Goal: Task Accomplishment & Management: Complete application form

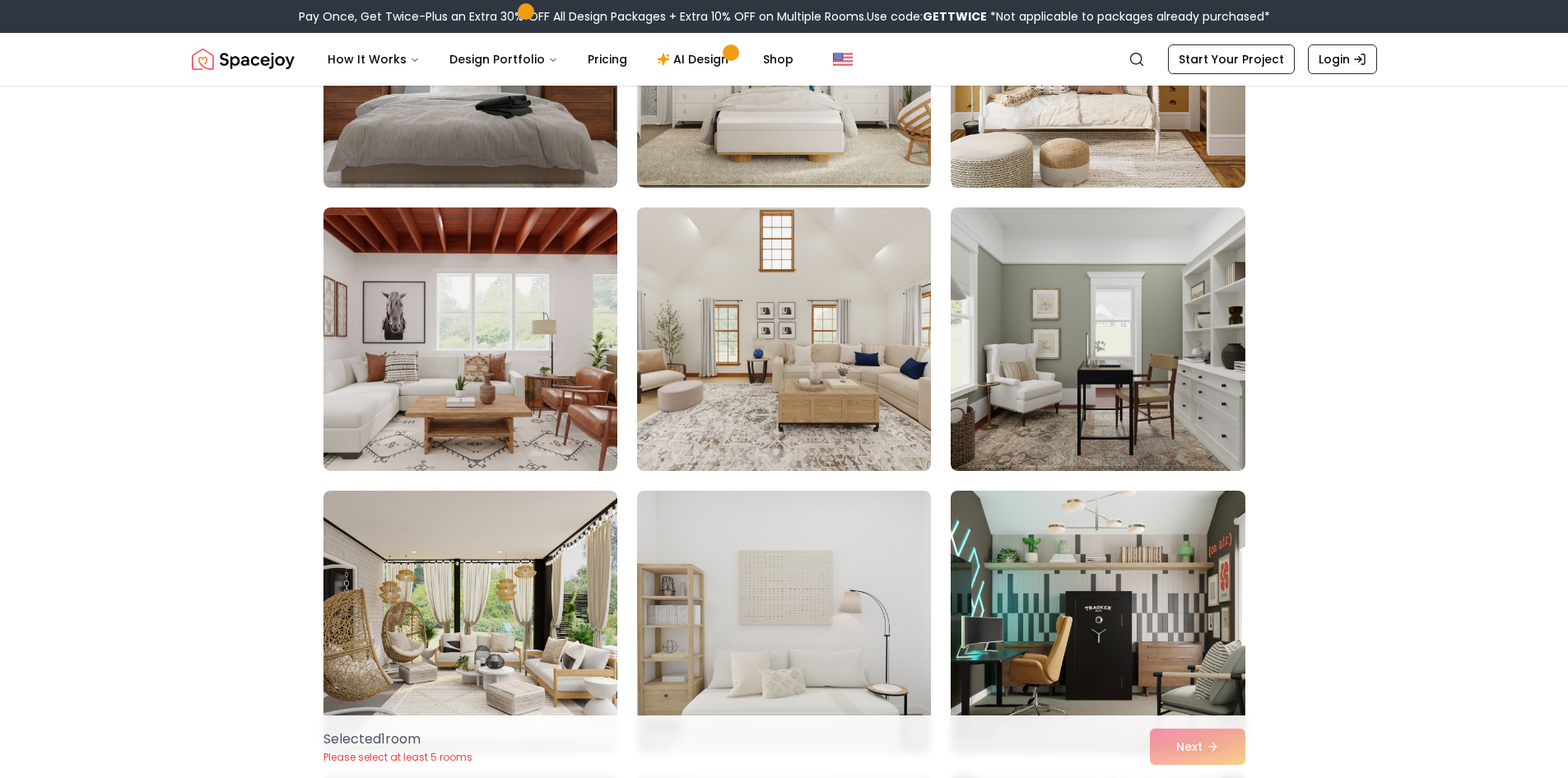
scroll to position [6011, 0]
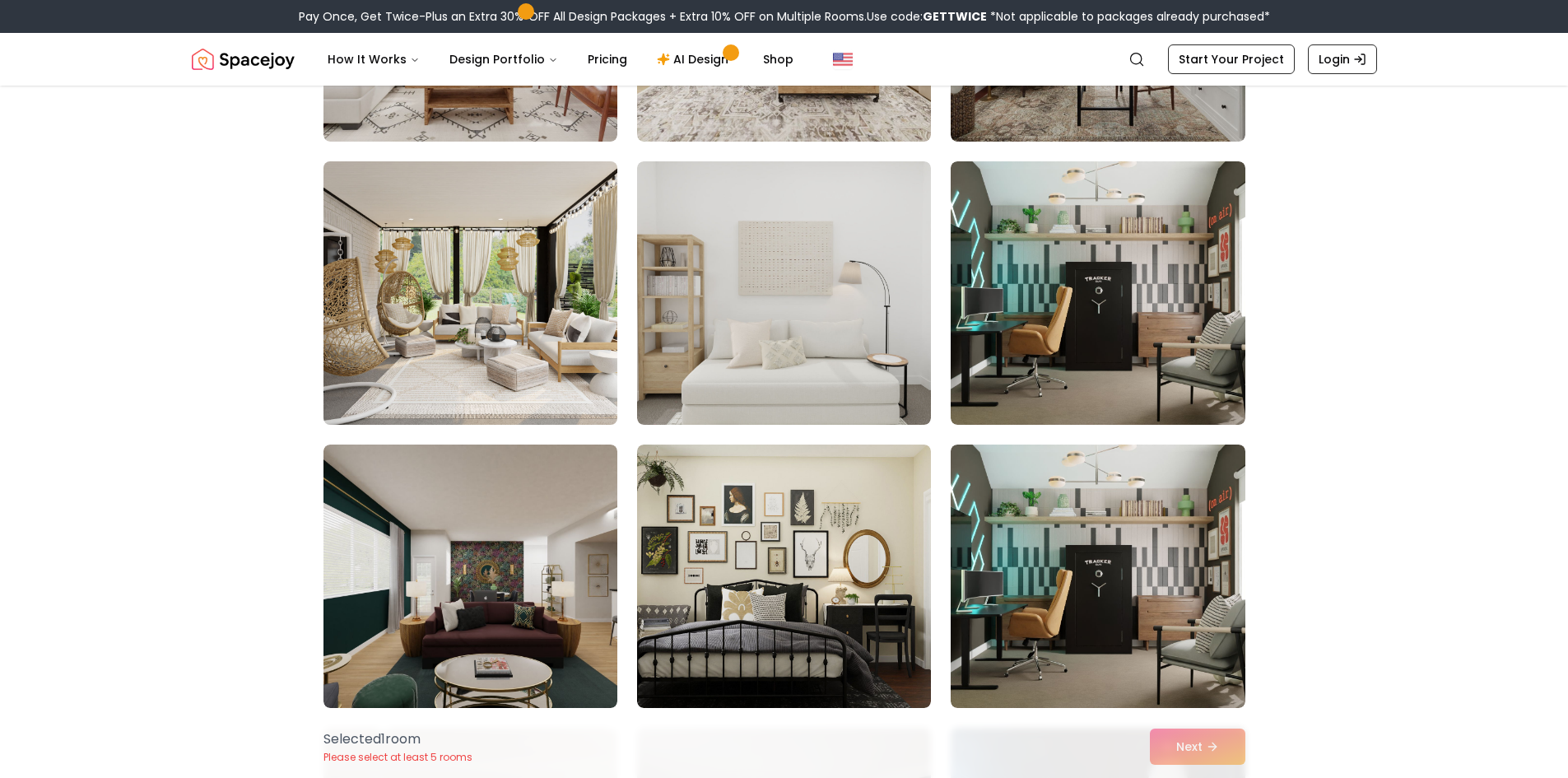
click at [381, 271] on img at bounding box center [470, 293] width 308 height 277
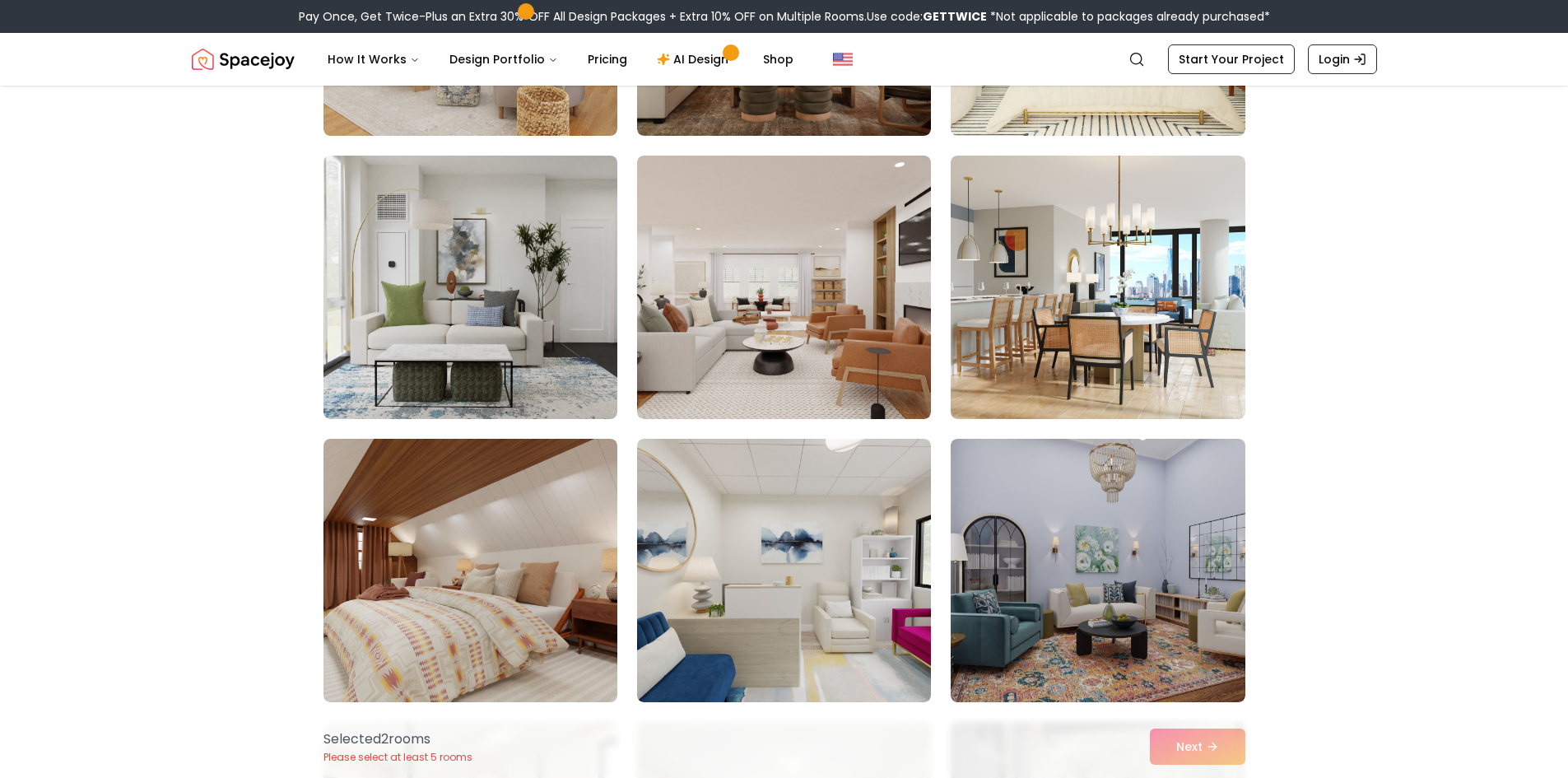
scroll to position [7165, 0]
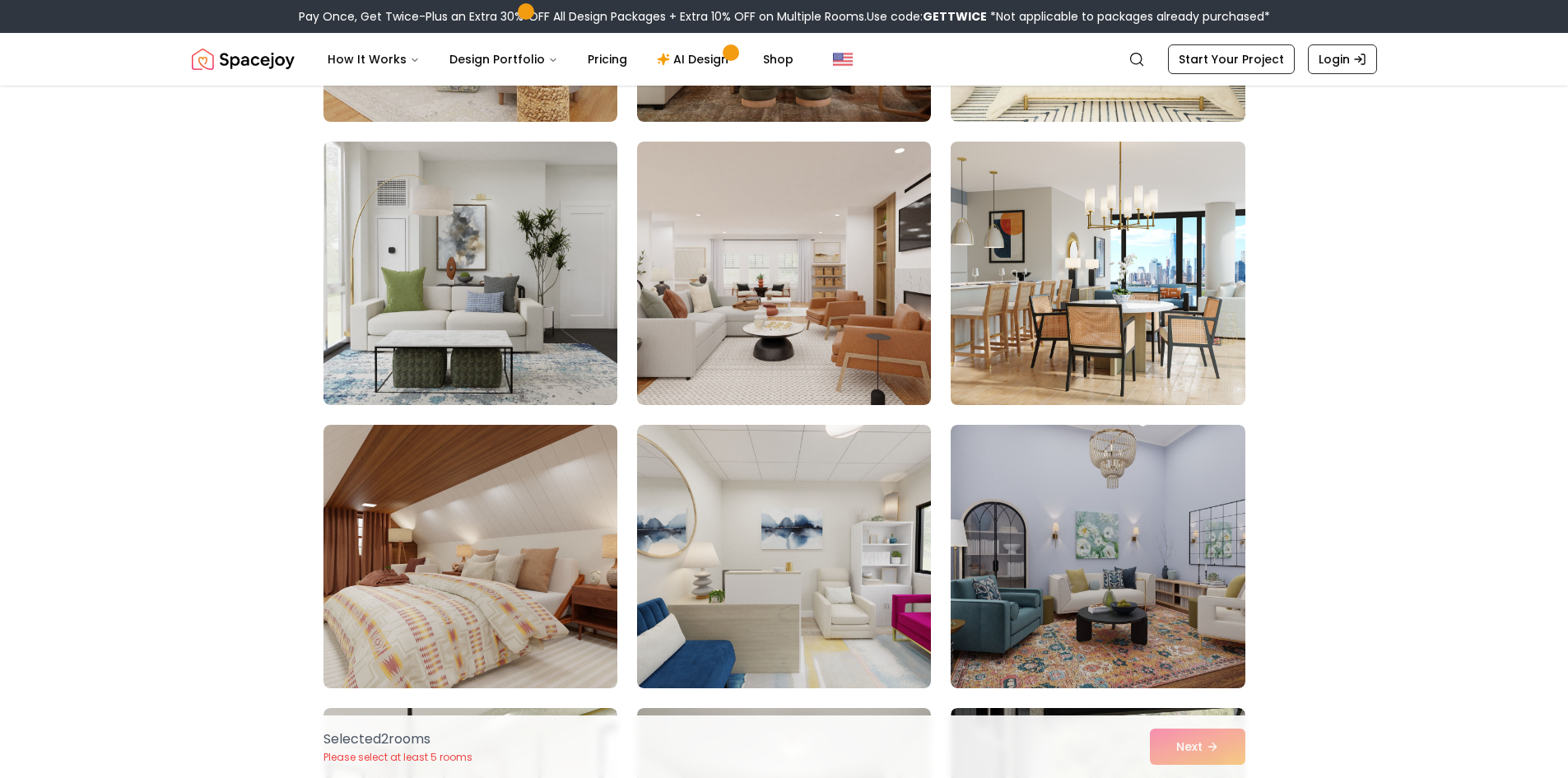
click at [1173, 339] on img at bounding box center [1097, 273] width 308 height 277
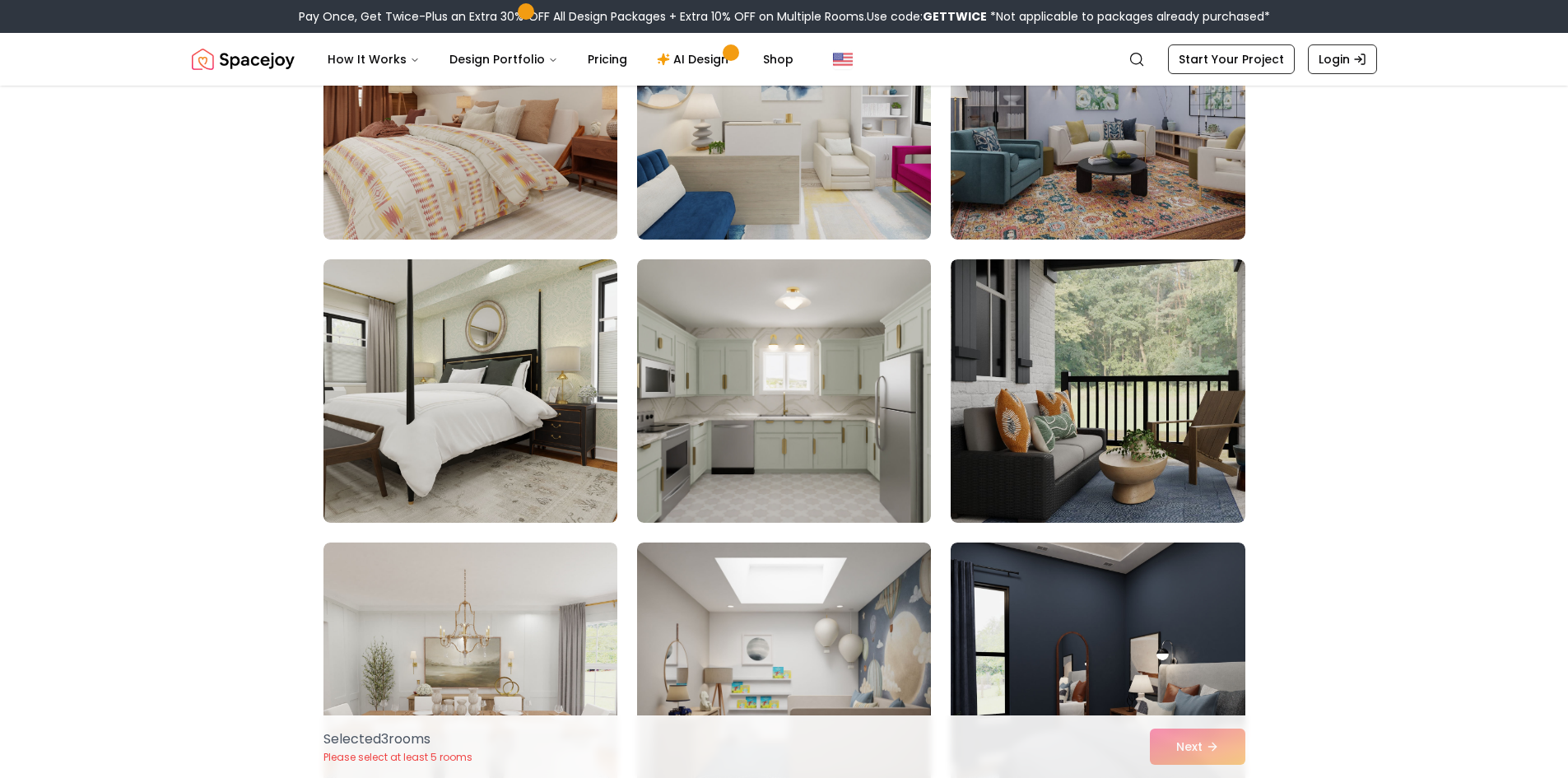
scroll to position [7576, 0]
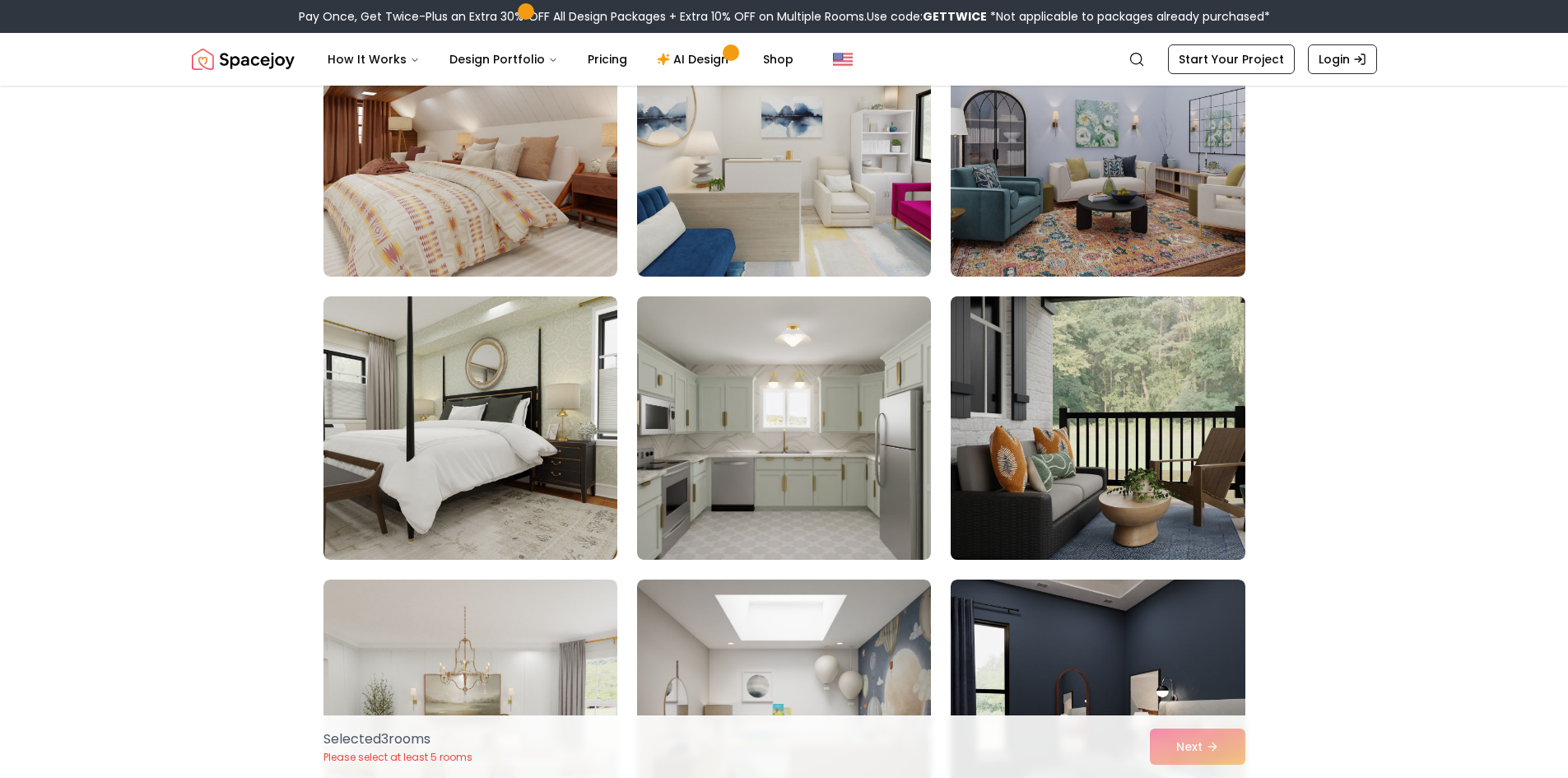
click at [1168, 529] on img at bounding box center [1097, 428] width 308 height 277
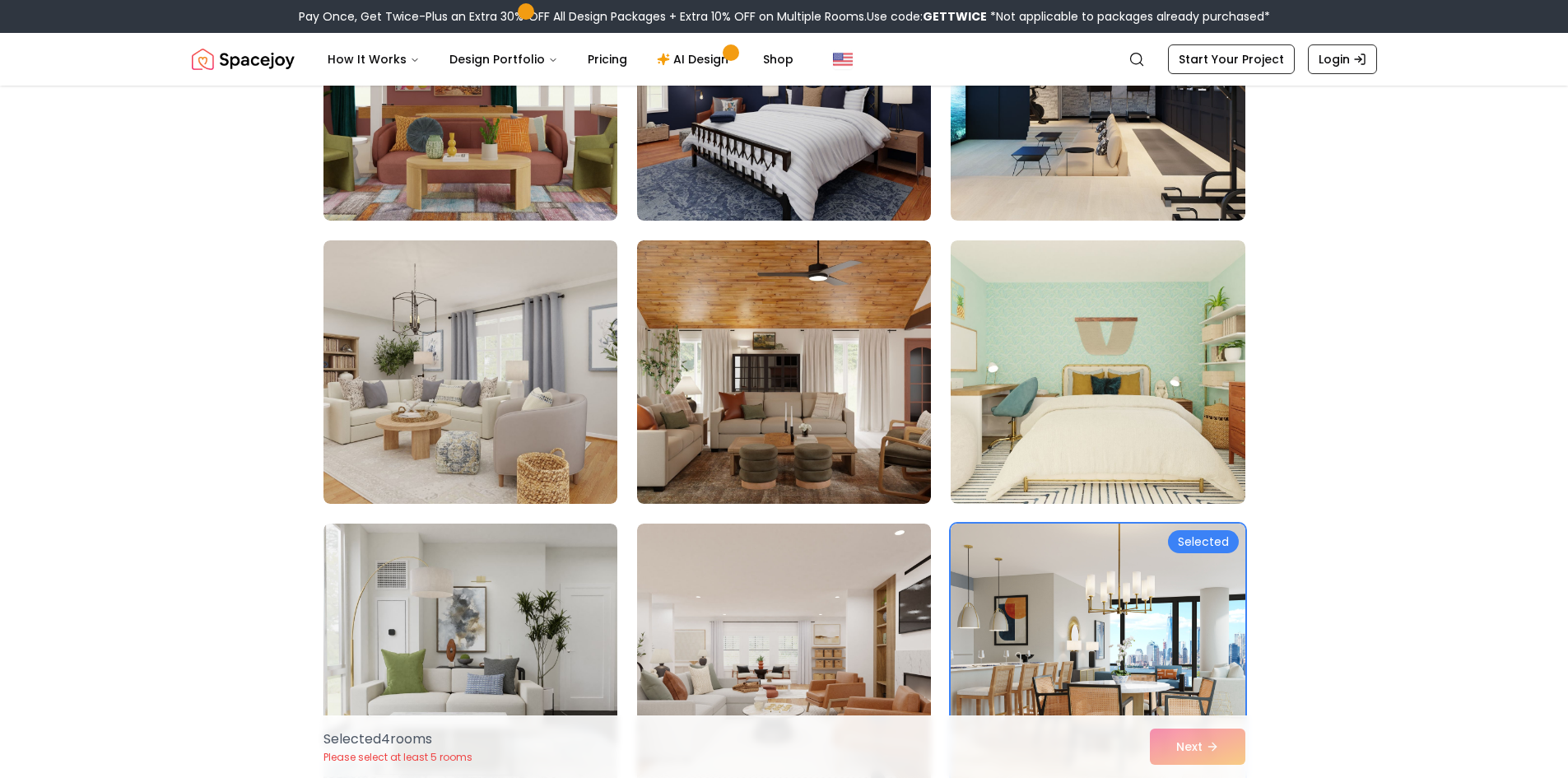
scroll to position [6753, 0]
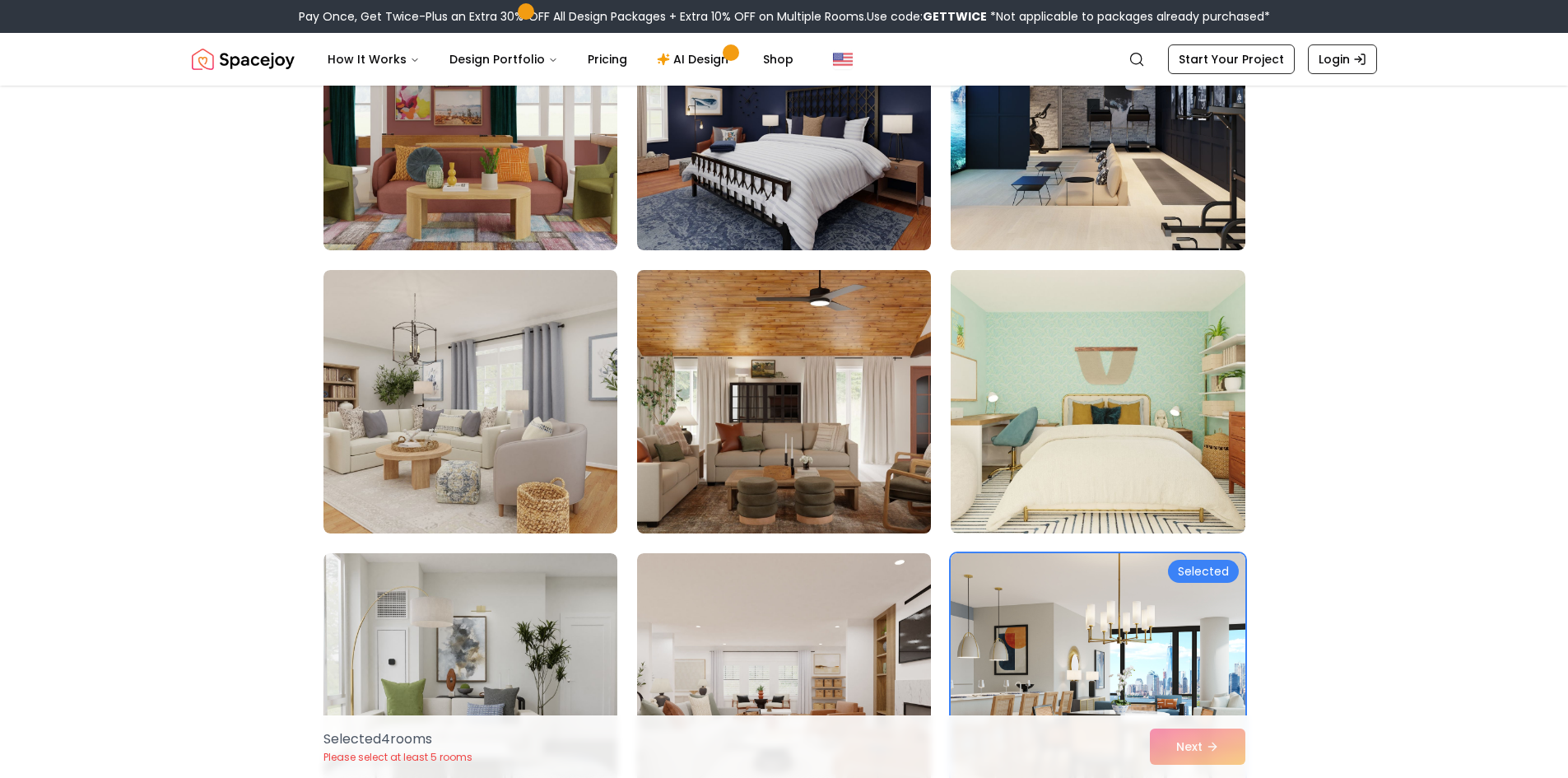
click at [806, 472] on img at bounding box center [784, 401] width 308 height 277
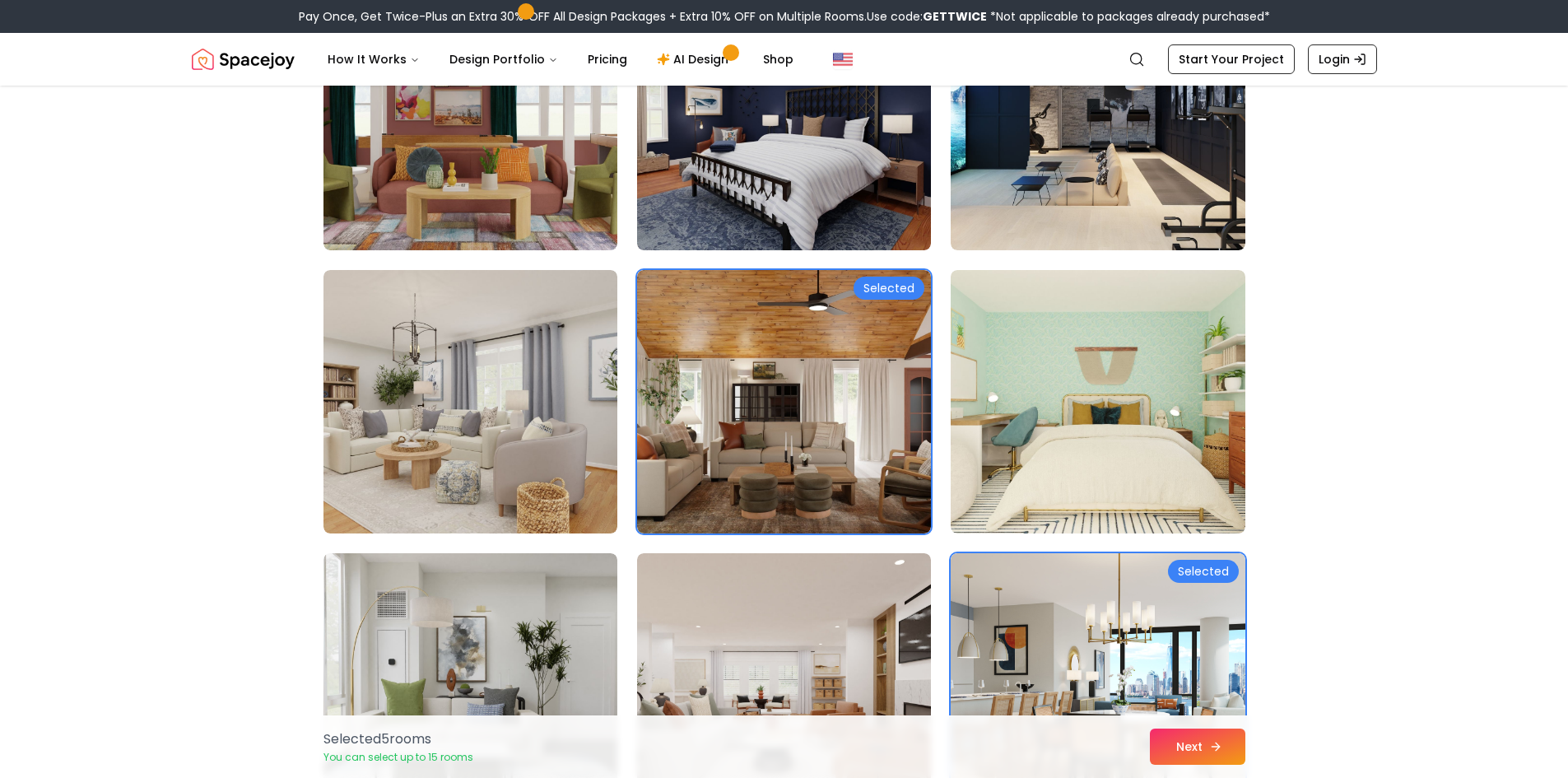
click at [1189, 735] on button "Next" at bounding box center [1197, 747] width 95 height 36
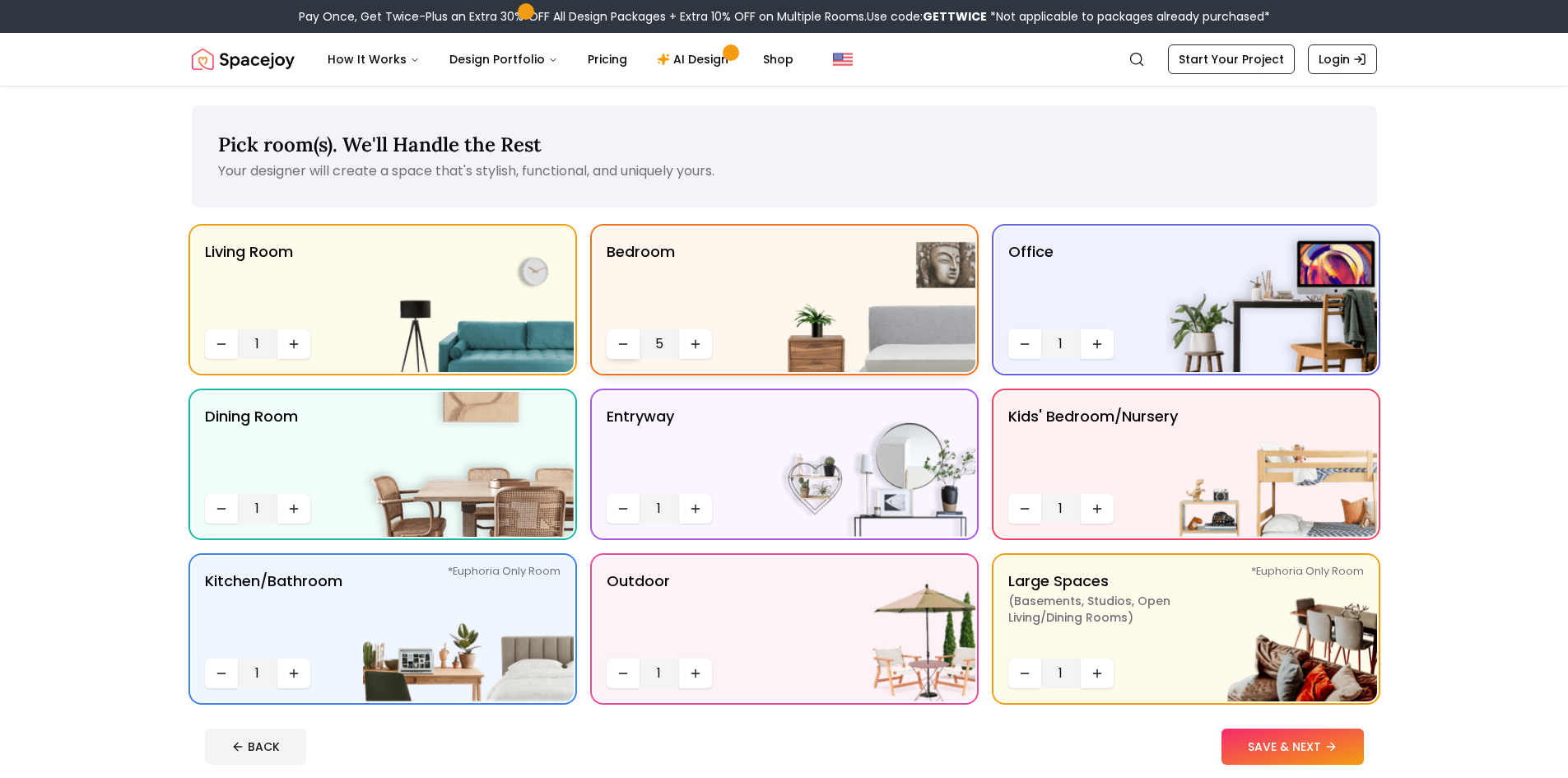
click at [630, 357] on button "Decrease quantity" at bounding box center [623, 343] width 33 height 29
click at [1095, 508] on icon "Increase quantity" at bounding box center [1097, 509] width 13 height 13
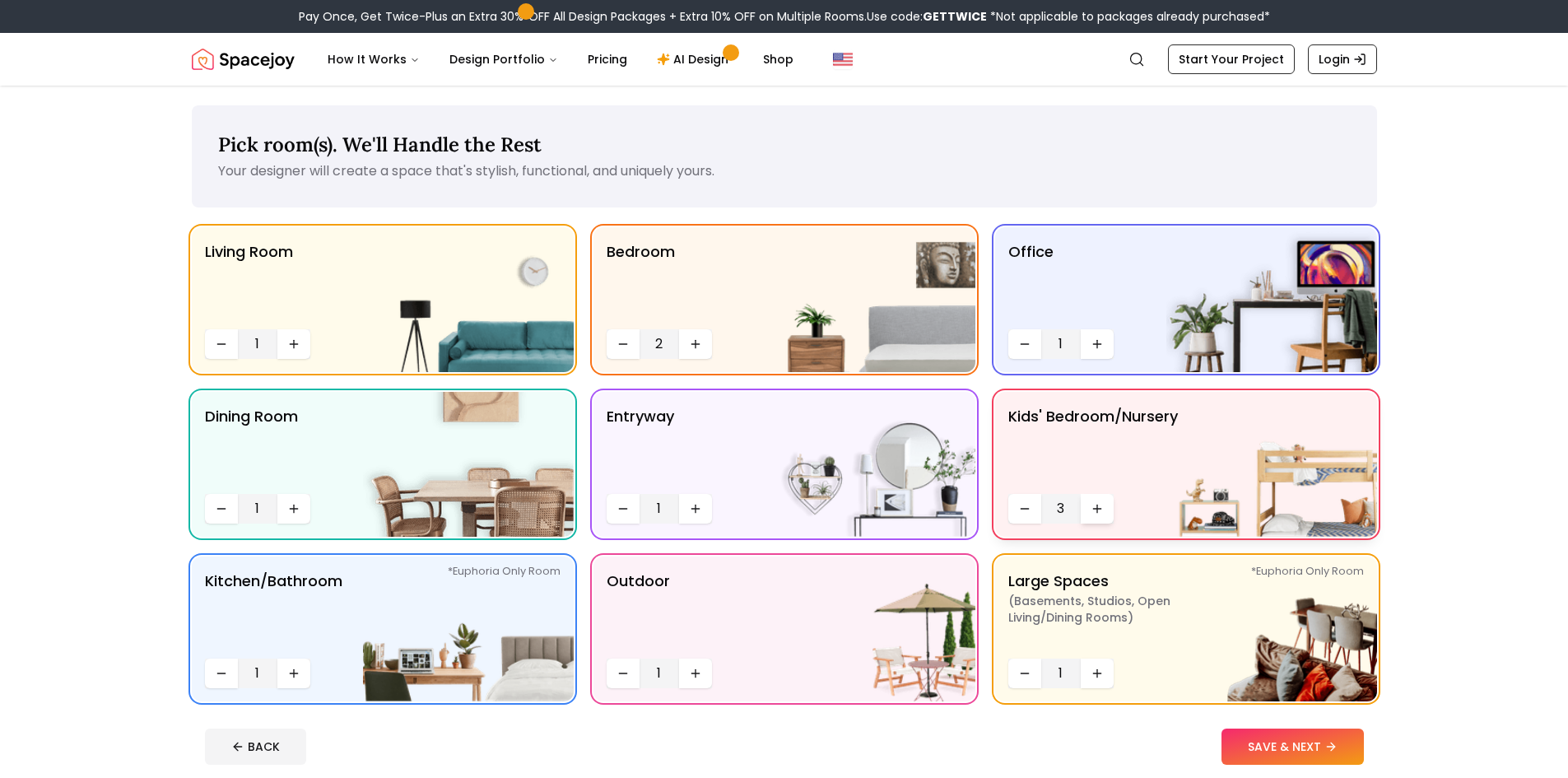
click at [1095, 508] on icon "Increase quantity" at bounding box center [1097, 509] width 13 height 13
click at [613, 346] on button "Decrease quantity" at bounding box center [623, 343] width 33 height 29
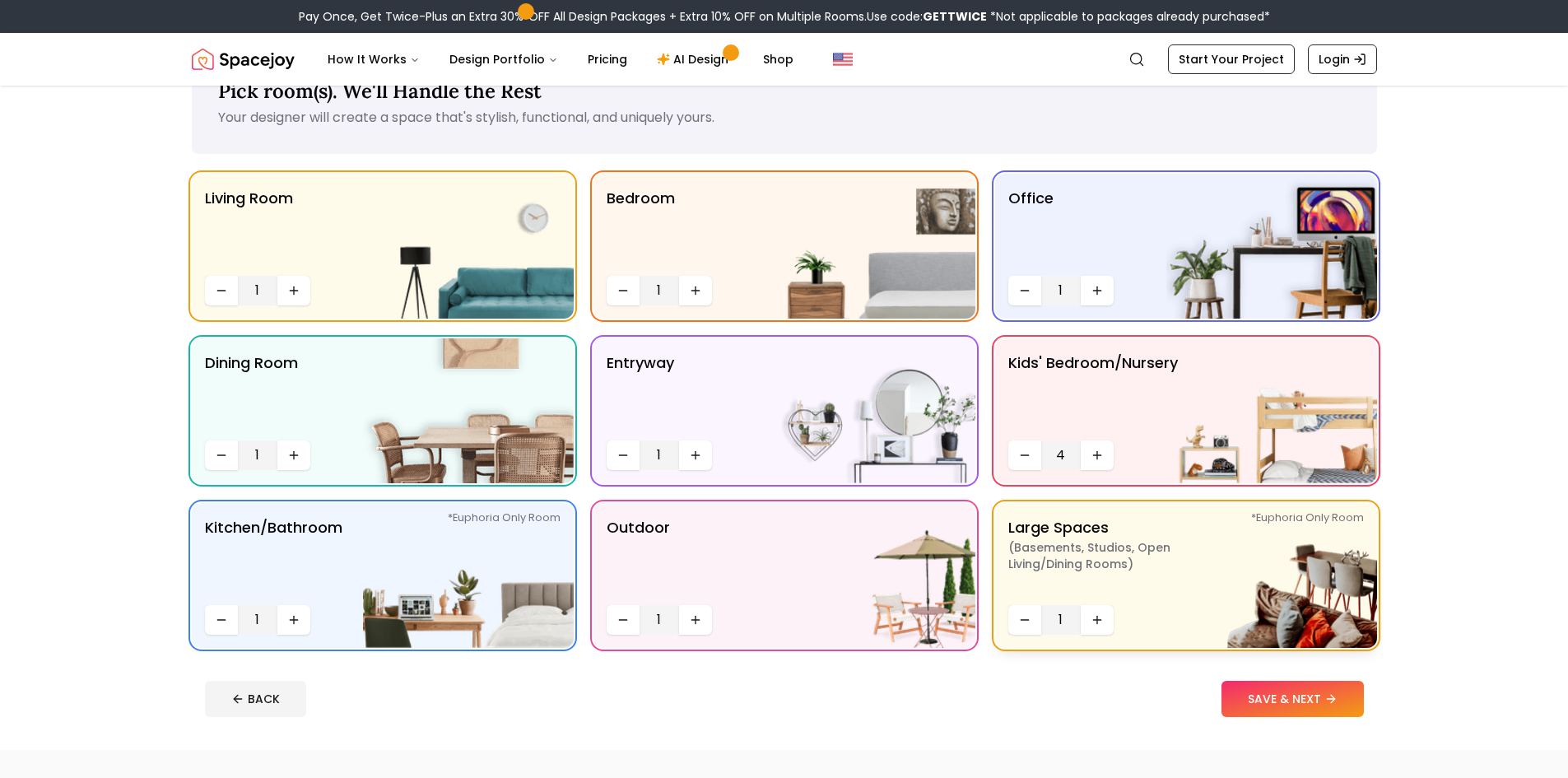
scroll to position [83, 0]
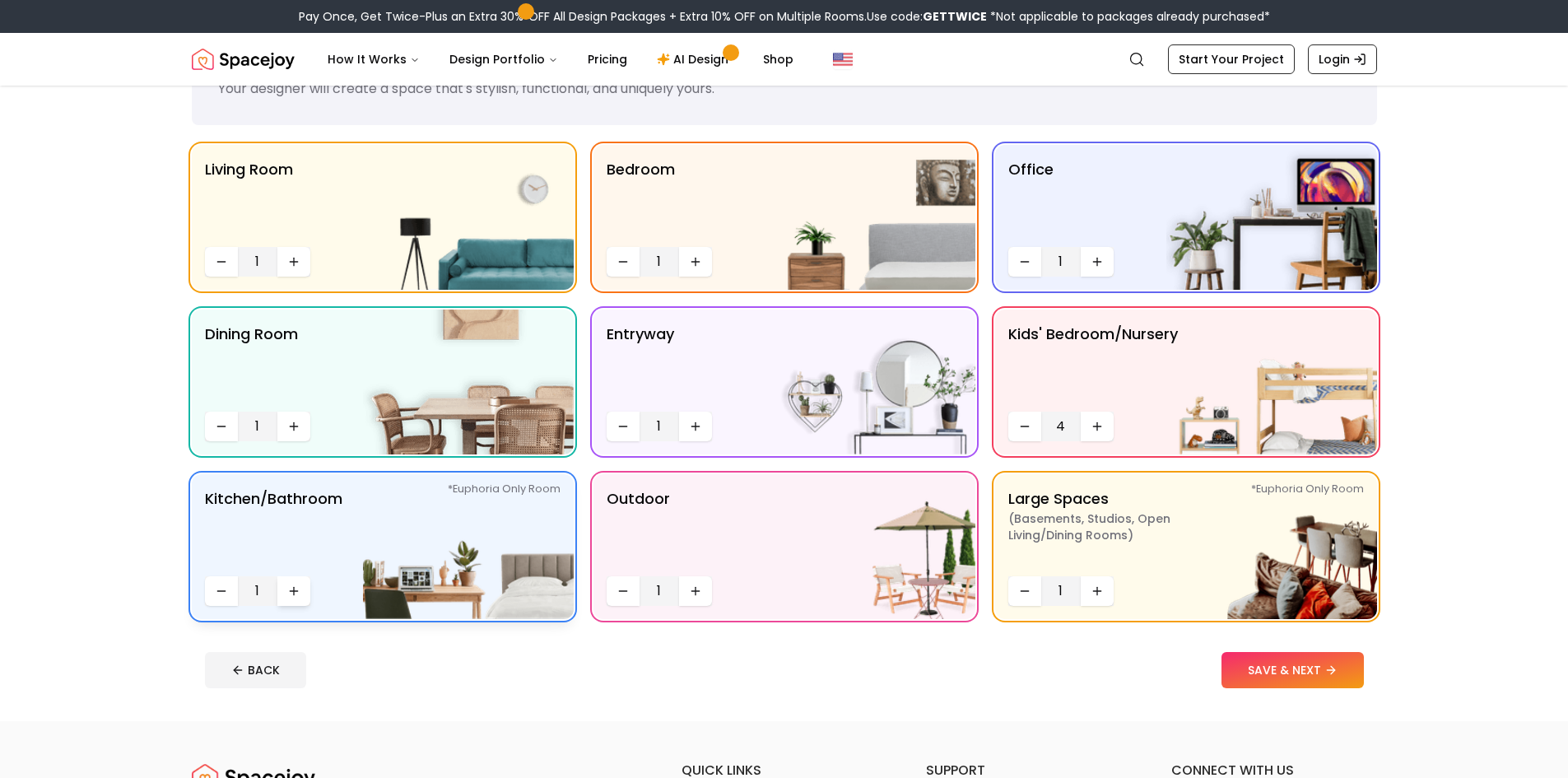
click at [301, 590] on button "Increase quantity" at bounding box center [293, 590] width 33 height 29
click at [1284, 678] on button "SAVE & NEXT" at bounding box center [1292, 670] width 142 height 36
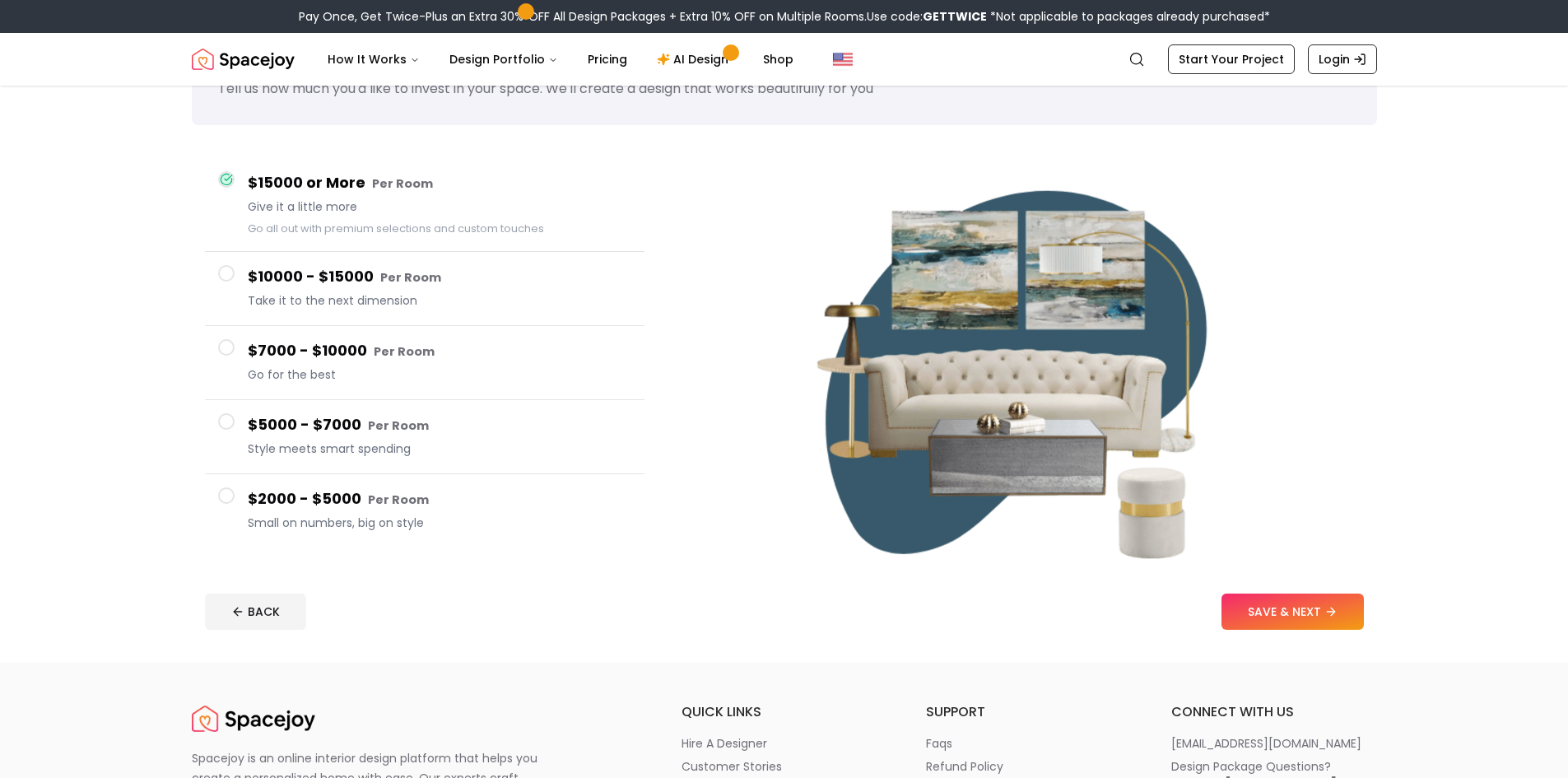
click at [322, 511] on div "$2000 - $5000 Per Room Small on numbers, big on style" at bounding box center [440, 510] width 384 height 47
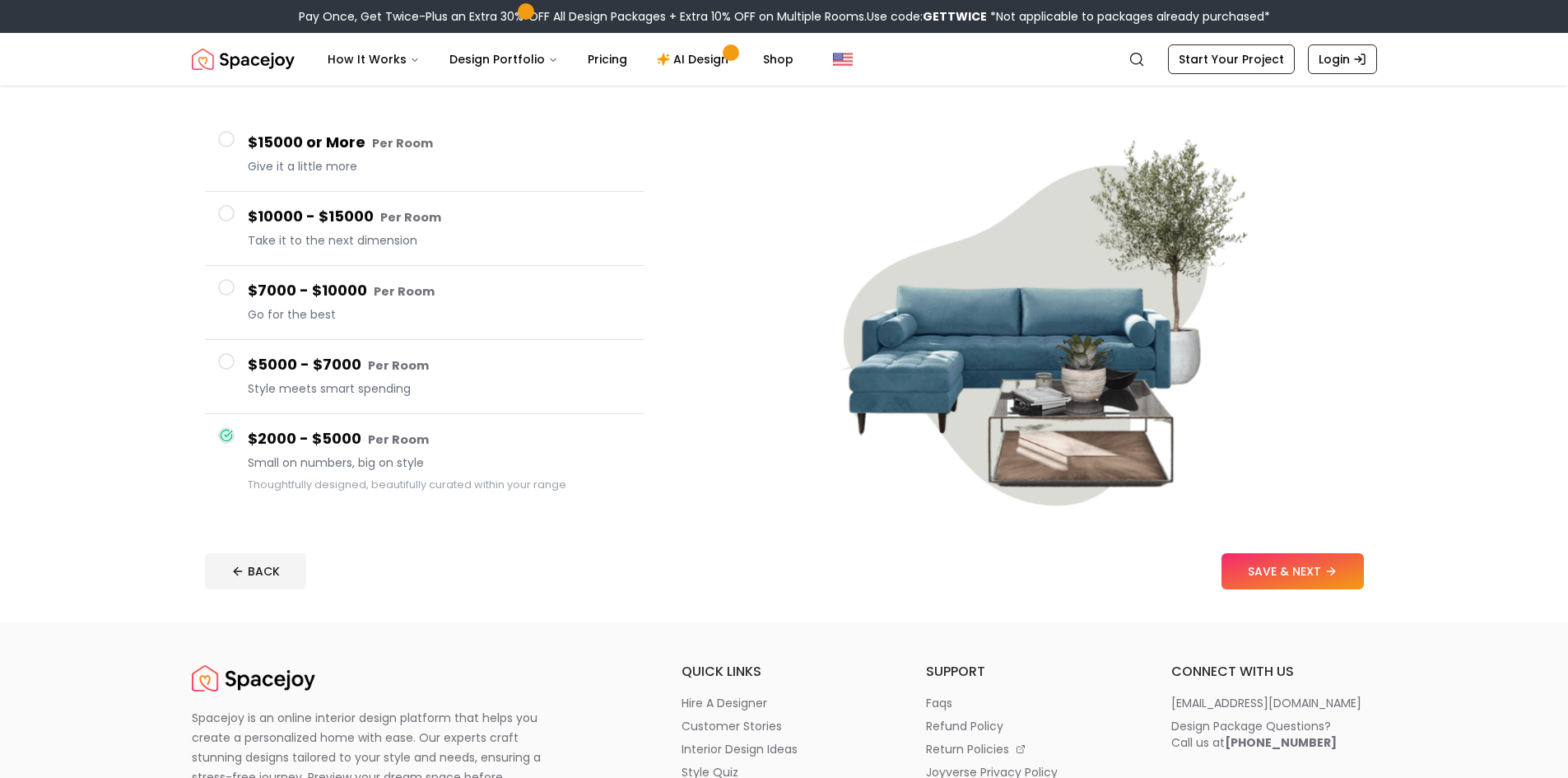
scroll to position [329, 0]
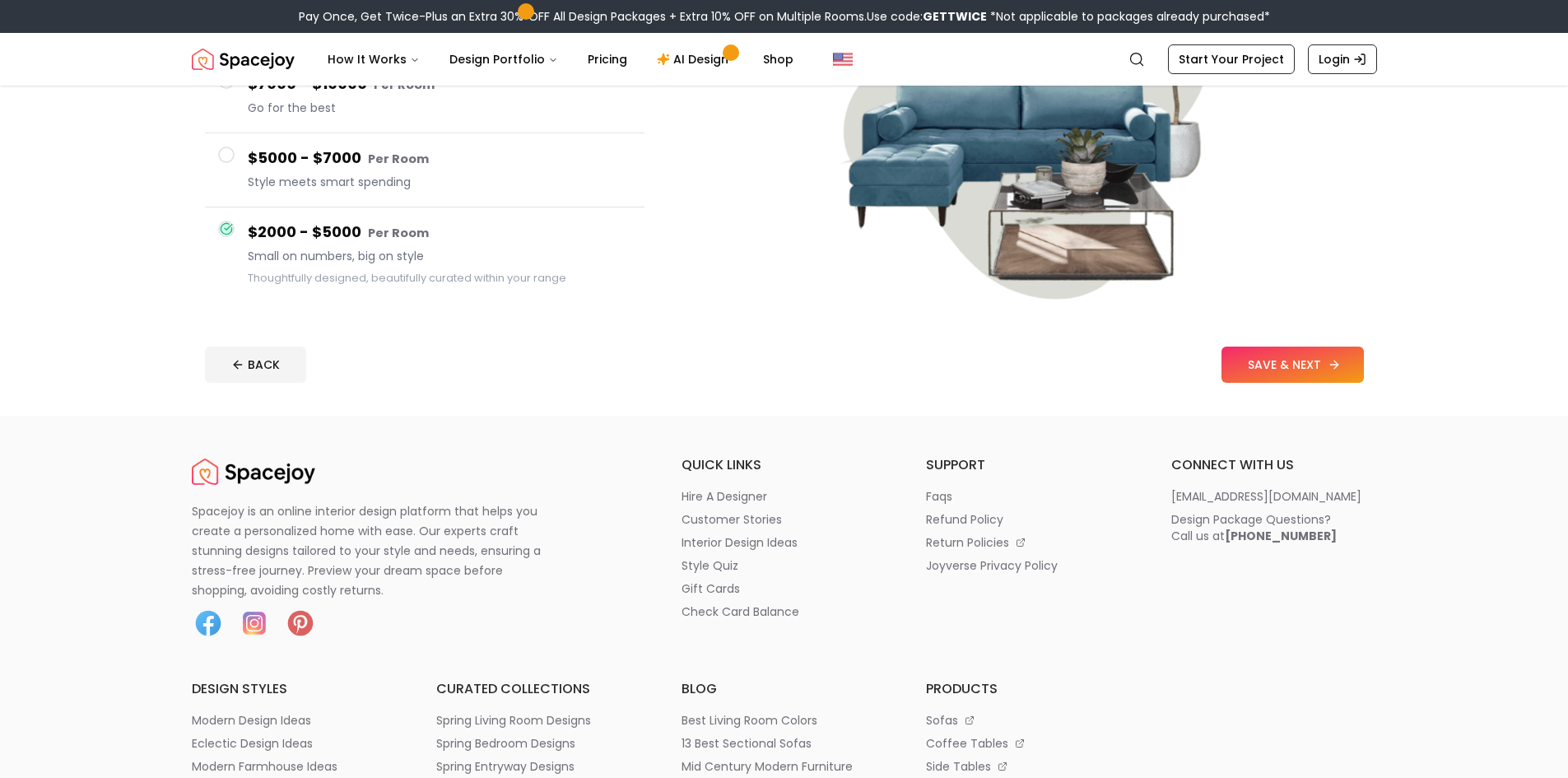
click at [1312, 358] on button "SAVE & NEXT" at bounding box center [1292, 365] width 142 height 36
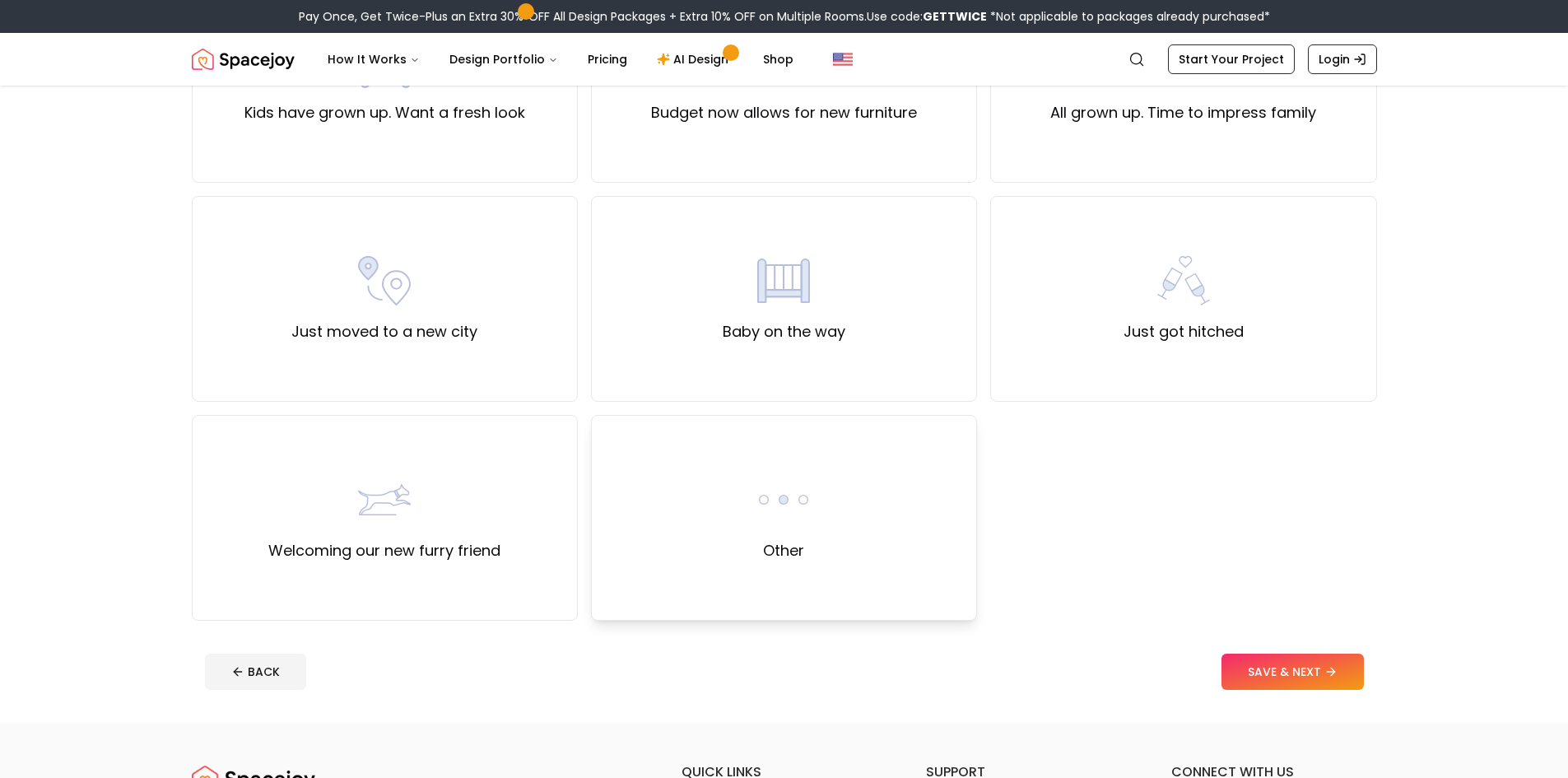
scroll to position [494, 0]
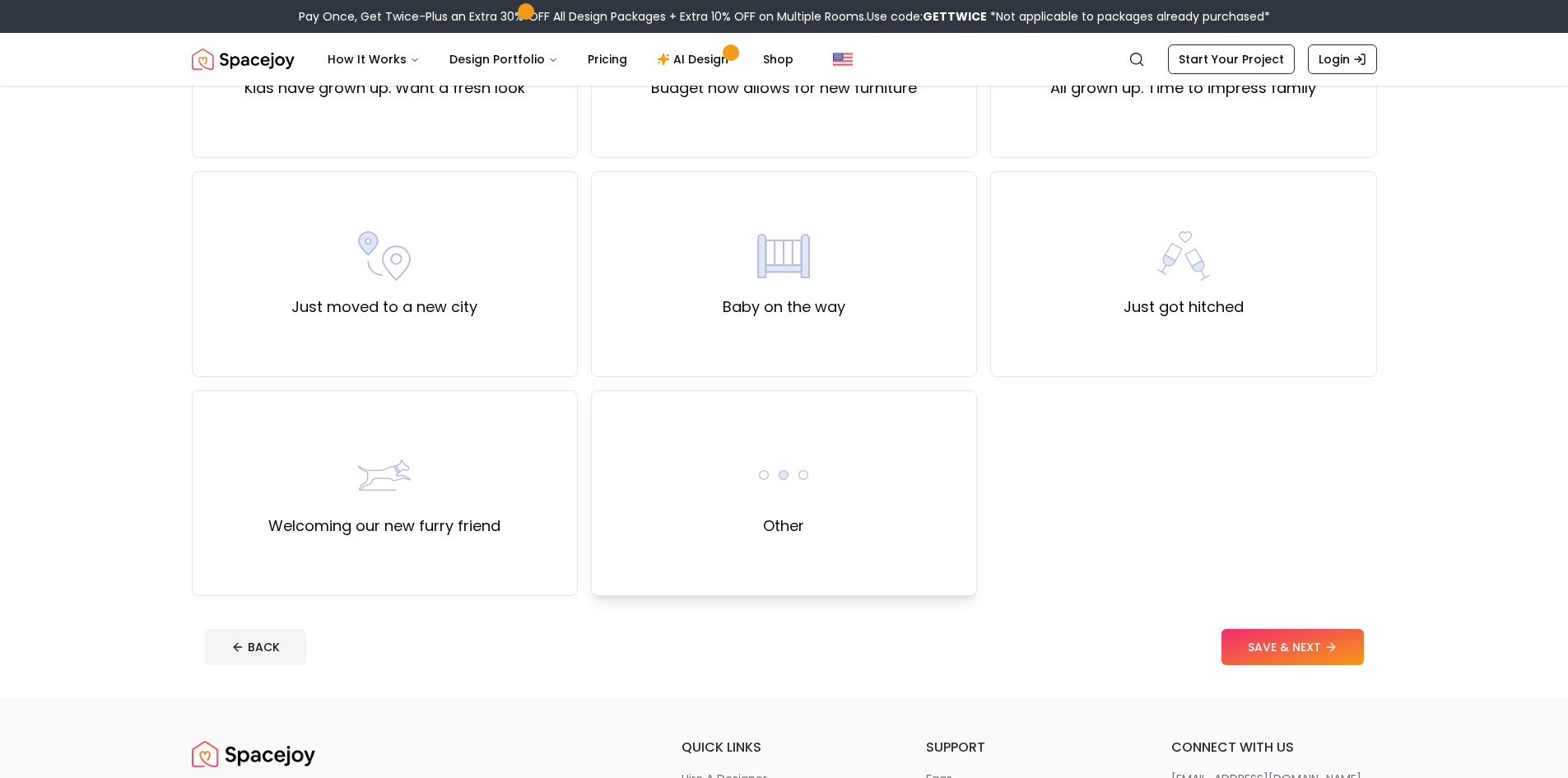
click at [779, 434] on div "Other" at bounding box center [784, 493] width 386 height 206
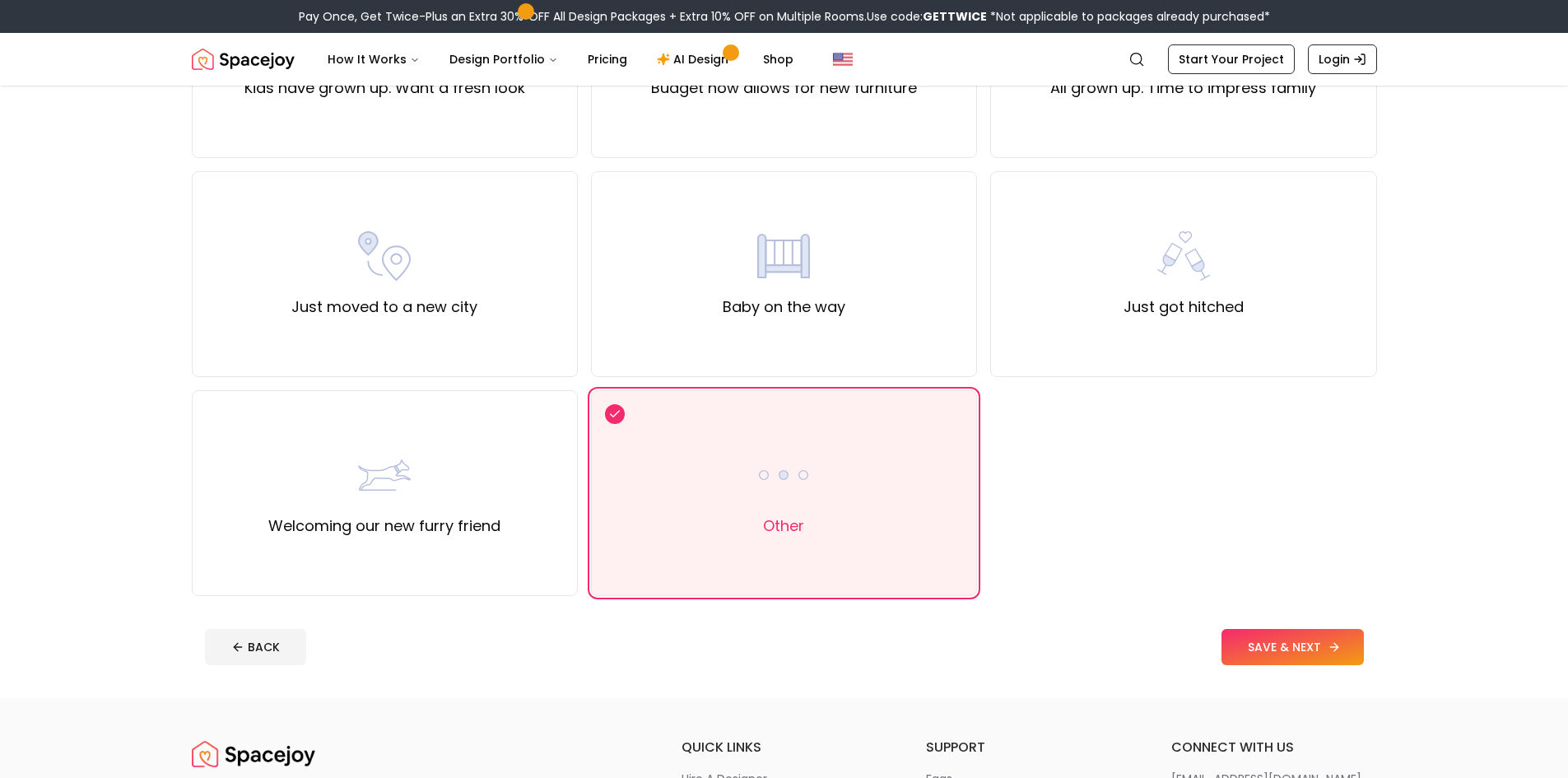
click at [1325, 645] on button "SAVE & NEXT" at bounding box center [1292, 647] width 142 height 36
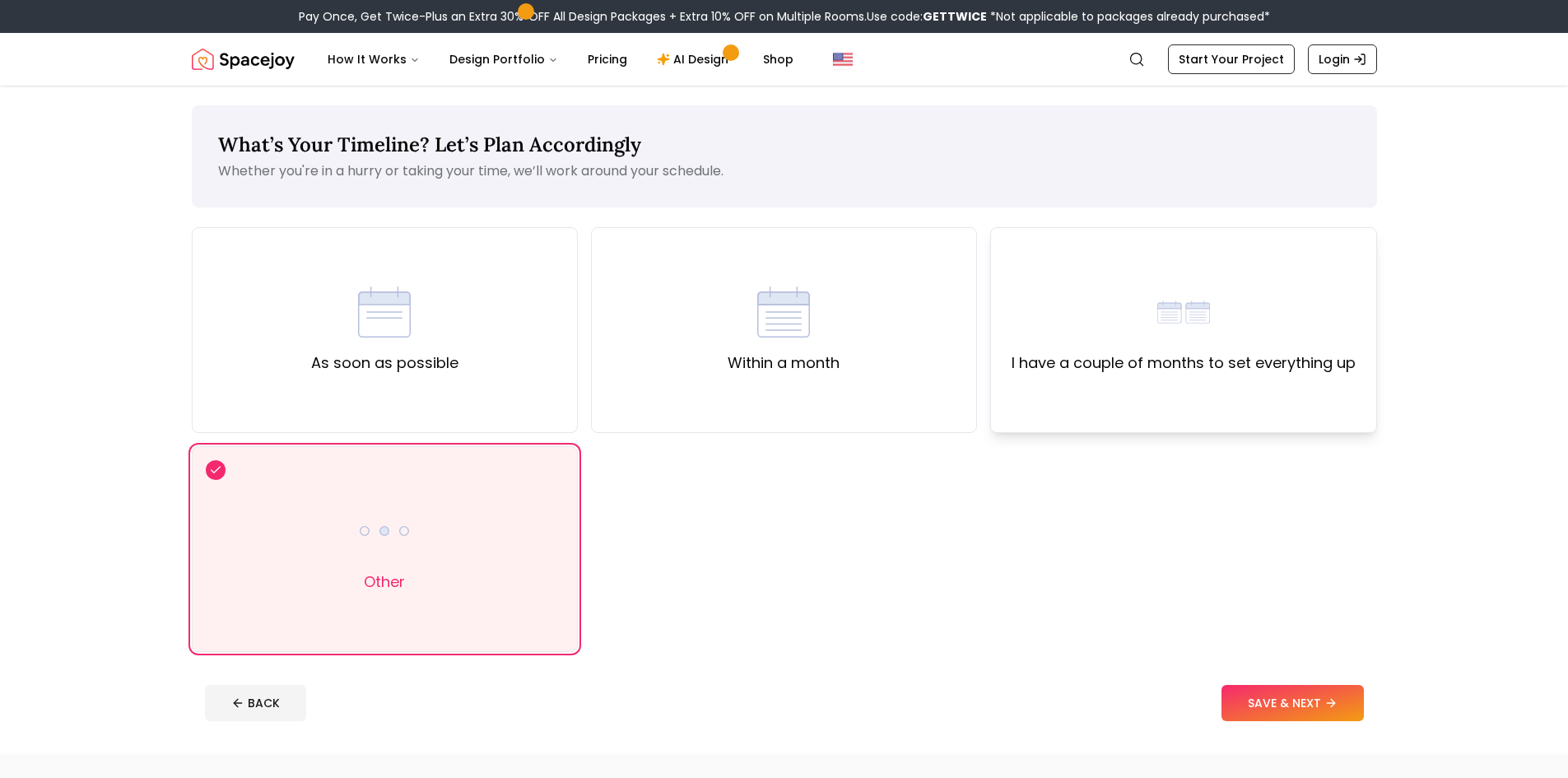
click at [1220, 318] on div "I have a couple of months to set everything up" at bounding box center [1183, 330] width 344 height 89
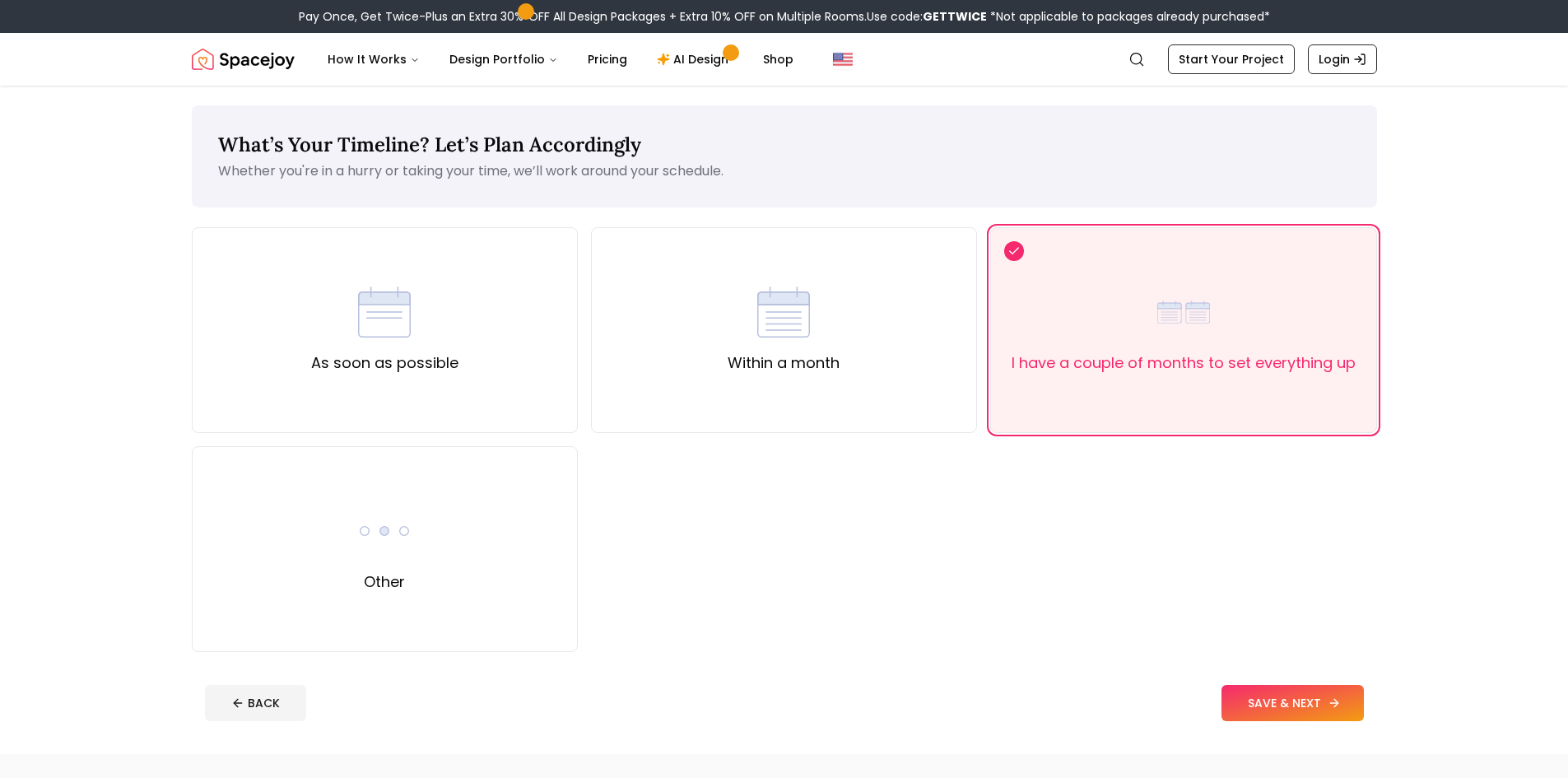
click at [1269, 706] on button "SAVE & NEXT" at bounding box center [1292, 703] width 142 height 36
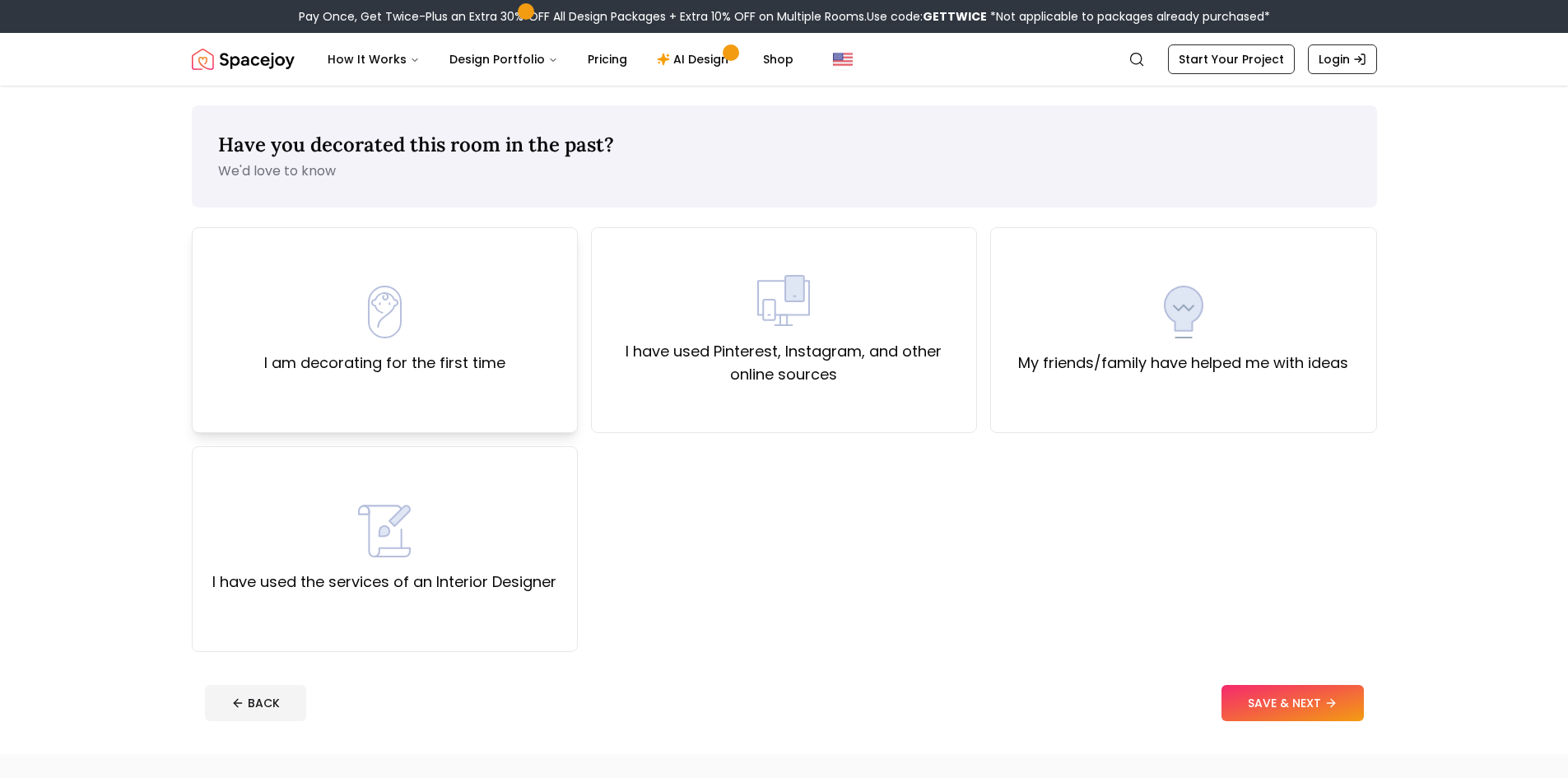
click at [279, 298] on div "I am decorating for the first time" at bounding box center [384, 330] width 241 height 89
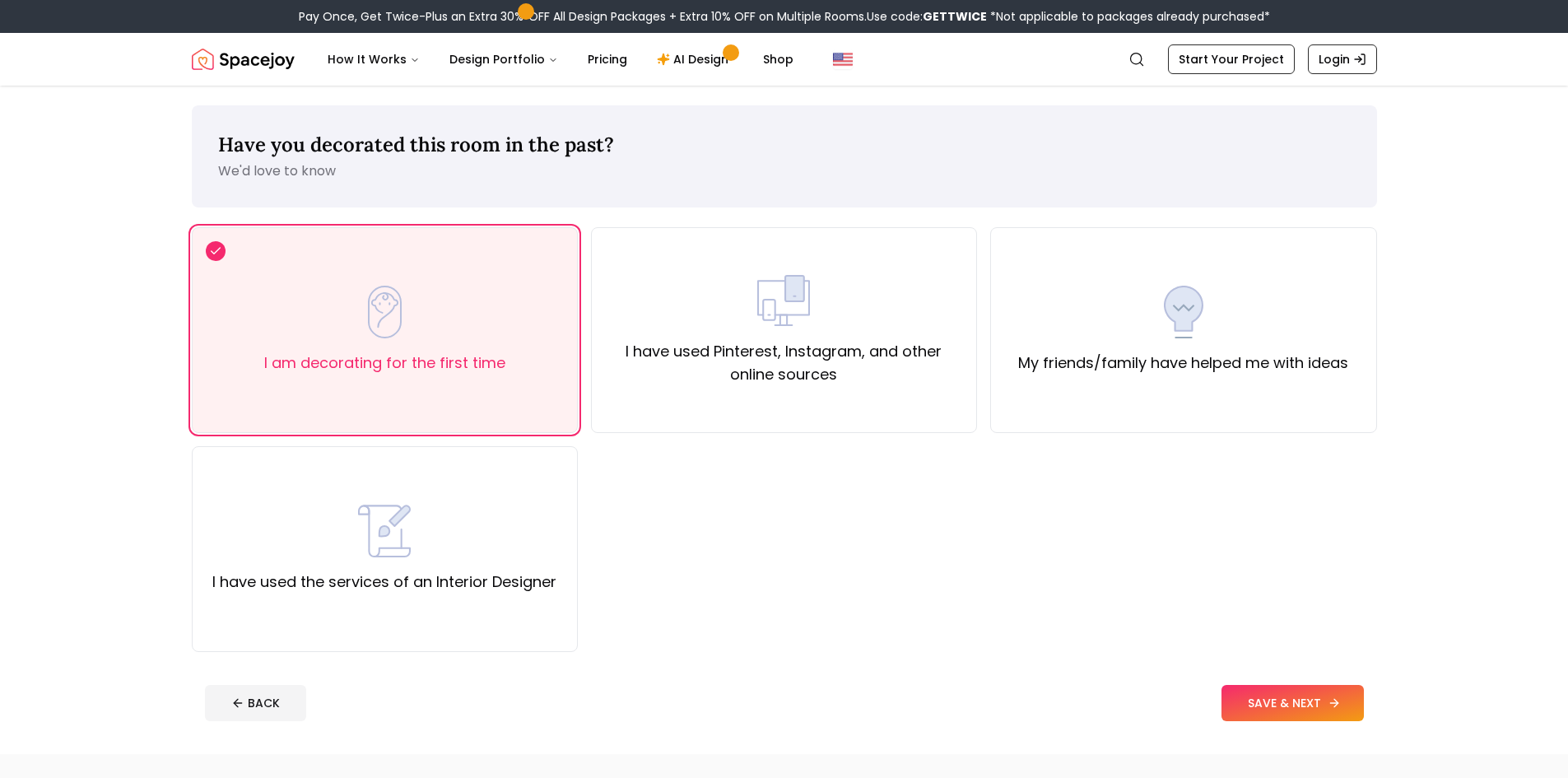
click at [1261, 700] on button "SAVE & NEXT" at bounding box center [1292, 703] width 142 height 36
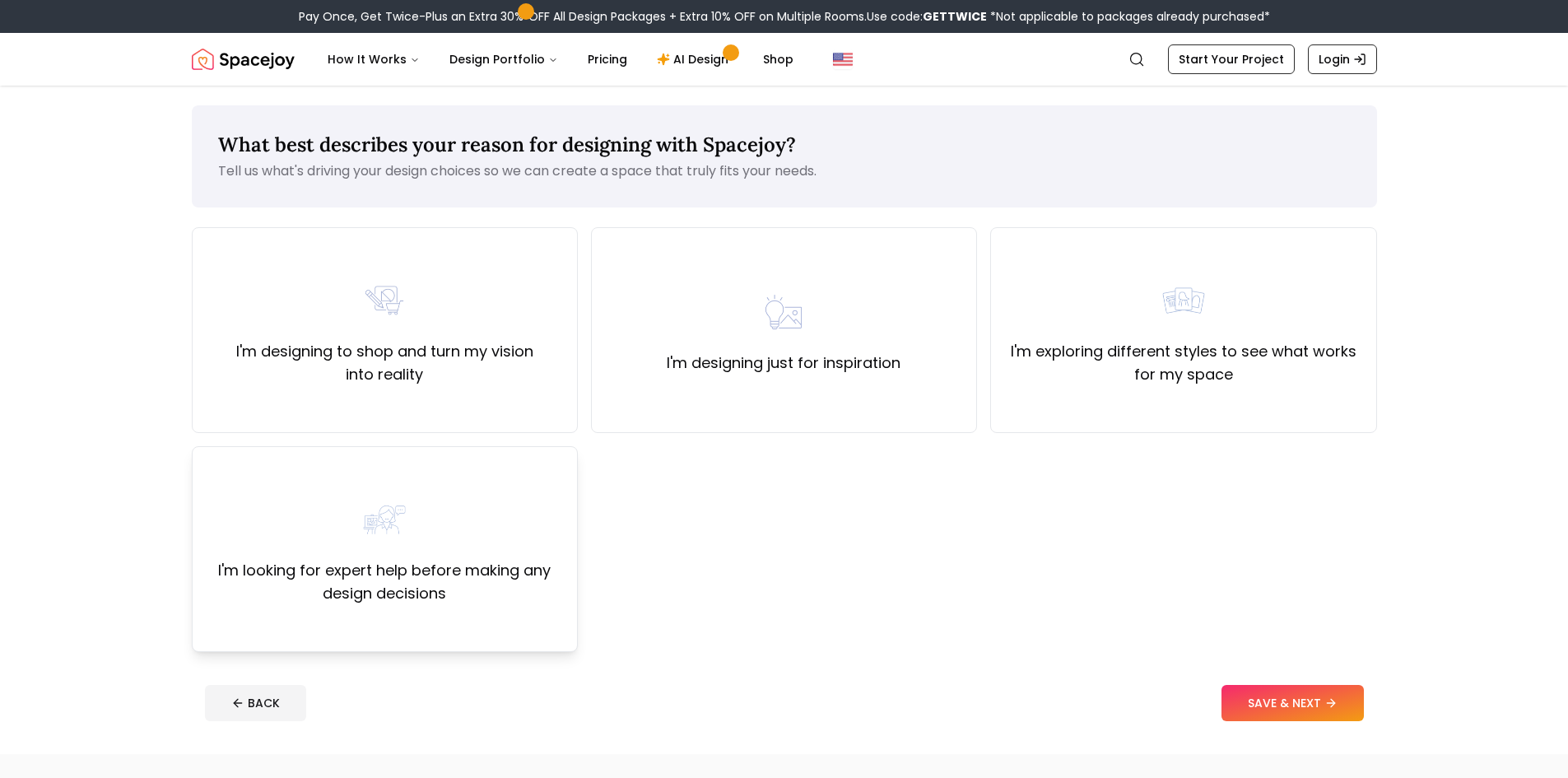
click at [356, 592] on label "I'm looking for expert help before making any design decisions" at bounding box center [385, 582] width 358 height 46
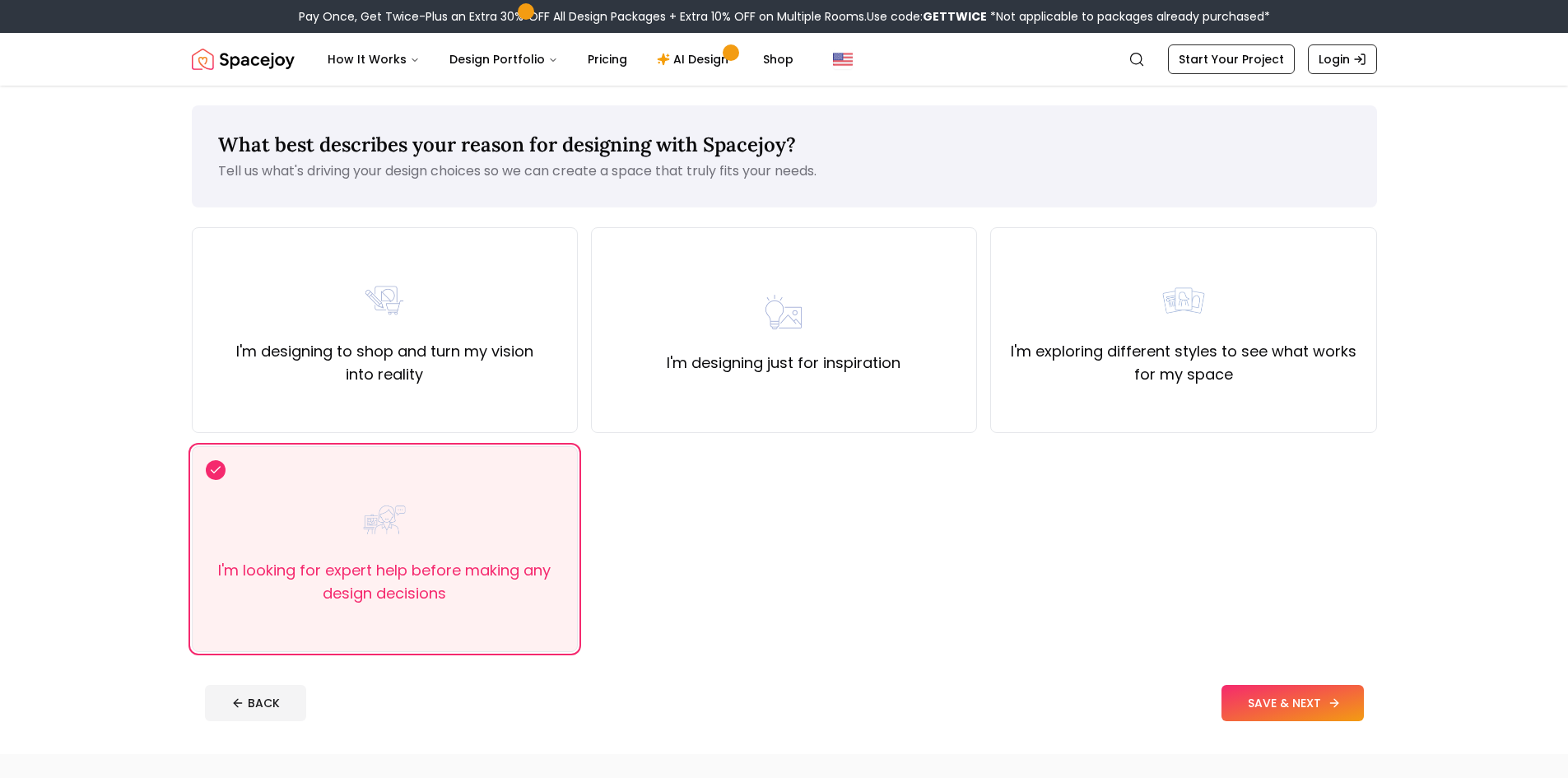
click at [1244, 686] on button "SAVE & NEXT" at bounding box center [1292, 703] width 142 height 36
